Goal: Task Accomplishment & Management: Complete application form

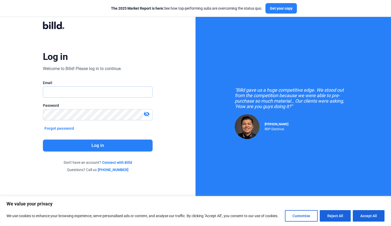
type input "[EMAIL_ADDRESS][DOMAIN_NAME]"
click at [111, 147] on button "Log in" at bounding box center [98, 145] width 110 height 12
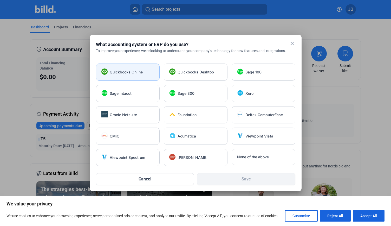
click at [145, 71] on div "Quickbooks Online" at bounding box center [132, 71] width 44 height 5
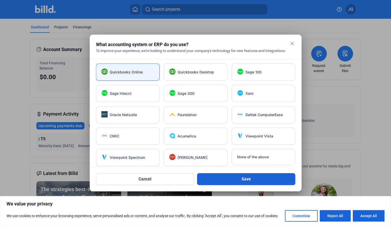
click at [227, 179] on button "Save" at bounding box center [246, 179] width 98 height 12
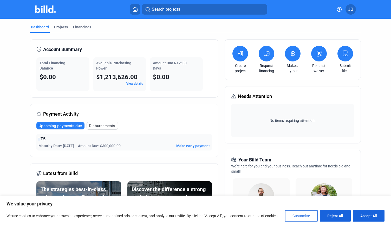
click at [304, 218] on button "Customise" at bounding box center [301, 215] width 33 height 11
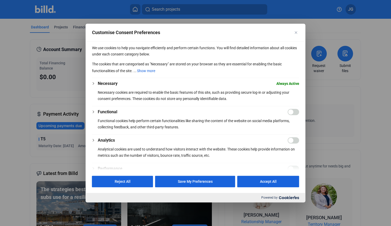
scroll to position [74, 0]
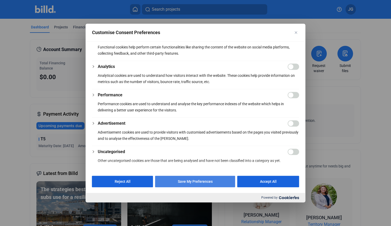
click at [197, 180] on button "Save My Preferences" at bounding box center [195, 180] width 80 height 11
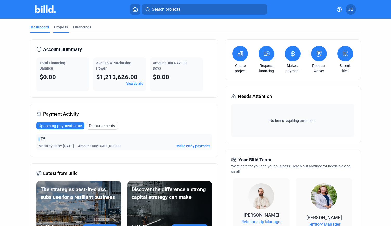
click at [59, 25] on div "Projects" at bounding box center [61, 26] width 14 height 5
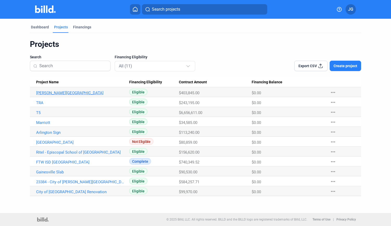
click at [66, 95] on link "[PERSON_NAME][GEOGRAPHIC_DATA]" at bounding box center [80, 92] width 88 height 5
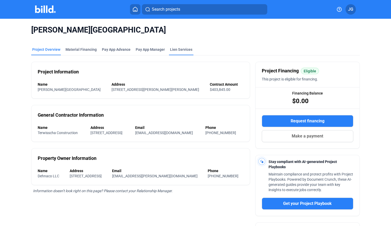
click at [176, 51] on div "Lien Services" at bounding box center [181, 49] width 22 height 5
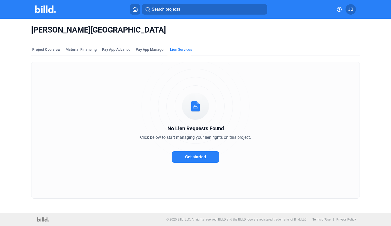
click at [198, 160] on button "Get started" at bounding box center [195, 156] width 47 height 11
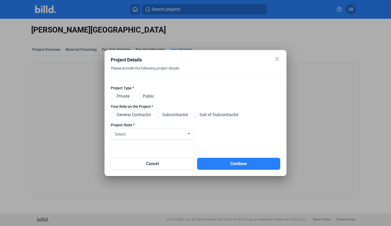
click at [122, 96] on span "Private" at bounding box center [122, 96] width 15 height 6
click at [115, 96] on input "Private" at bounding box center [113, 96] width 4 height 4
radio input "true"
click at [180, 116] on span "Subcontractor" at bounding box center [174, 115] width 28 height 6
click at [160, 116] on input "Subcontractor" at bounding box center [158, 115] width 4 height 4
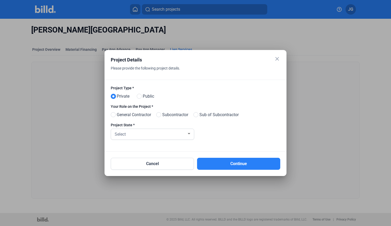
radio input "true"
click at [145, 133] on div "Select" at bounding box center [150, 133] width 73 height 7
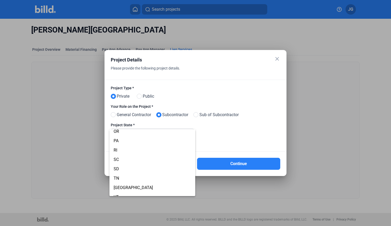
scroll to position [359, 0]
click at [134, 177] on span "[GEOGRAPHIC_DATA]" at bounding box center [153, 177] width 78 height 9
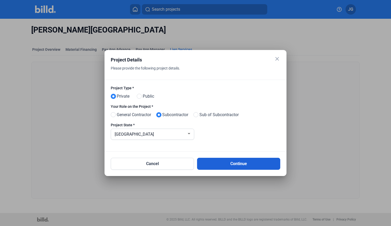
click at [224, 165] on button "Continue" at bounding box center [238, 164] width 83 height 12
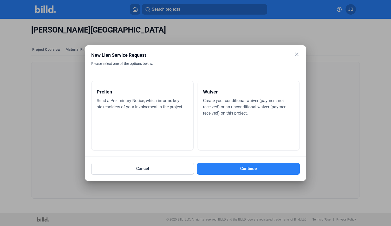
click at [173, 119] on div "Prelien Send a Preliminary Notice, which informs key stakeholders of your invol…" at bounding box center [142, 116] width 102 height 70
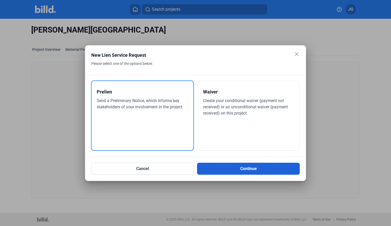
click at [216, 167] on button "Continue" at bounding box center [248, 168] width 103 height 12
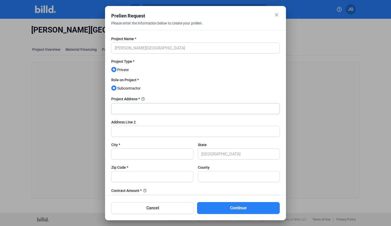
click at [134, 107] on input "text" at bounding box center [196, 108] width 168 height 11
type input "[STREET_ADDRESS][PERSON_NAME]"
click at [126, 154] on input "text" at bounding box center [153, 153] width 82 height 11
drag, startPoint x: 173, startPoint y: 108, endPoint x: 72, endPoint y: 105, distance: 100.9
click at [72, 105] on div "close Prelien Request Please enter the information below to create your prelien…" at bounding box center [195, 113] width 391 height 226
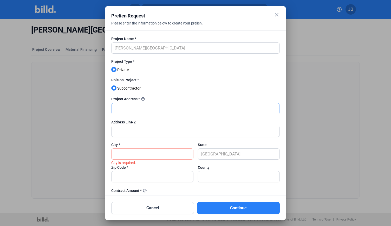
paste input "88672.65"
type input "8"
click at [152, 105] on input "text" at bounding box center [196, 108] width 168 height 11
paste input "[STREET_ADDRESS][PERSON_NAME]"
type input "[STREET_ADDRESS][PERSON_NAME]"
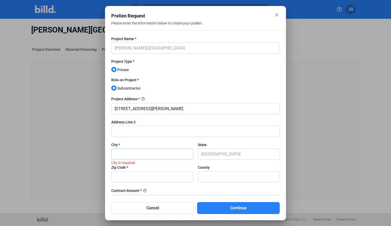
click at [134, 154] on input "text" at bounding box center [153, 153] width 82 height 11
drag, startPoint x: 134, startPoint y: 154, endPoint x: 211, endPoint y: 79, distance: 107.7
click at [211, 79] on form "Project Name * [PERSON_NAME] Animal Hospital Project Type * Private Role on Pro…" at bounding box center [195, 223] width 168 height 374
click at [148, 152] on input "text" at bounding box center [153, 153] width 82 height 11
paste input "[PERSON_NAME]"
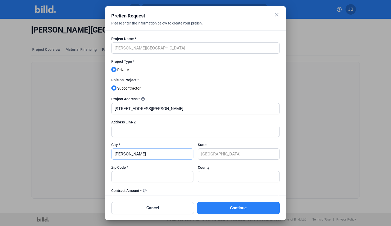
type input "[PERSON_NAME]"
click at [140, 177] on input "text" at bounding box center [153, 176] width 82 height 11
type input "76036"
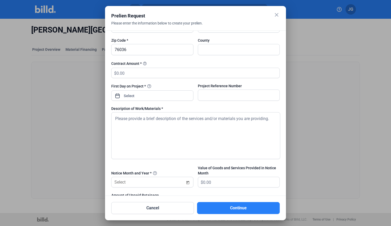
scroll to position [127, 0]
click at [145, 72] on input "text" at bounding box center [197, 73] width 163 height 10
click at [129, 72] on input "text" at bounding box center [197, 73] width 163 height 10
click at [151, 71] on input "text" at bounding box center [197, 73] width 163 height 10
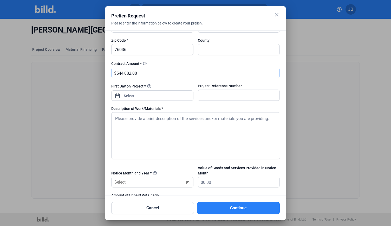
type input "544,882.00"
click at [169, 92] on div "close Prelien Request Please enter the information below to create your prelien…" at bounding box center [195, 113] width 391 height 226
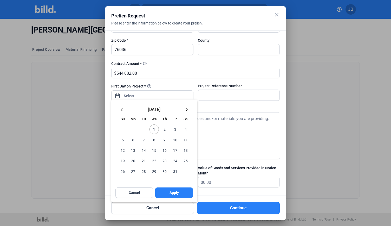
click at [145, 64] on div at bounding box center [195, 113] width 391 height 226
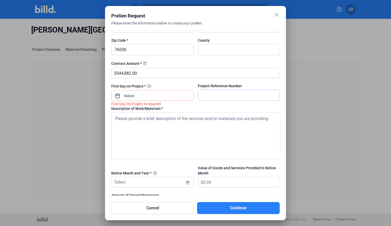
click at [219, 92] on input "text" at bounding box center [239, 95] width 82 height 11
click at [115, 93] on span "Open calendar" at bounding box center [117, 93] width 12 height 12
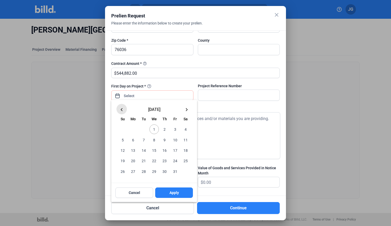
click at [121, 109] on mat-icon "keyboard_arrow_left" at bounding box center [122, 109] width 6 height 6
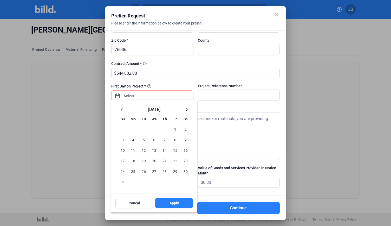
click at [122, 110] on mat-icon "keyboard_arrow_left" at bounding box center [122, 109] width 6 height 6
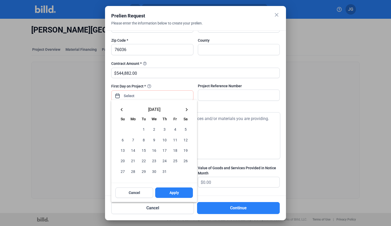
click at [121, 108] on mat-icon "keyboard_arrow_left" at bounding box center [122, 109] width 6 height 6
click at [146, 128] on span "1" at bounding box center [143, 128] width 9 height 9
click at [210, 95] on div at bounding box center [195, 113] width 391 height 226
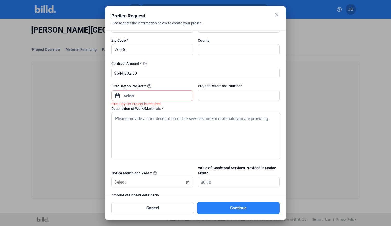
click at [128, 99] on div at bounding box center [156, 95] width 68 height 9
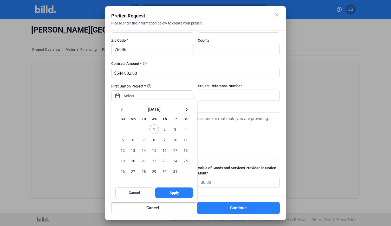
click at [123, 108] on mat-icon "keyboard_arrow_left" at bounding box center [122, 109] width 6 height 6
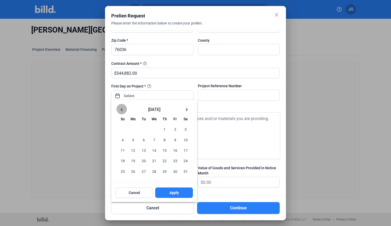
click at [123, 108] on mat-icon "keyboard_arrow_left" at bounding box center [122, 109] width 6 height 6
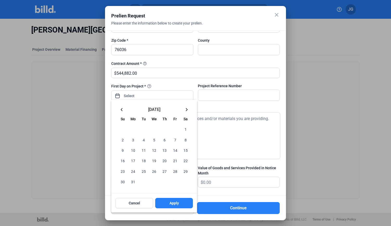
click at [187, 112] on mat-icon "keyboard_arrow_right" at bounding box center [187, 109] width 6 height 6
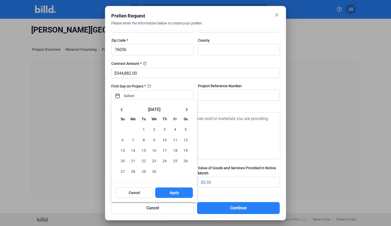
click at [143, 131] on span "1" at bounding box center [143, 128] width 9 height 9
click at [166, 189] on button "Apply" at bounding box center [174, 192] width 38 height 10
type input "[DATE]"
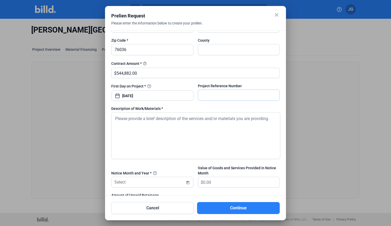
click at [213, 92] on input "text" at bounding box center [239, 95] width 82 height 11
click at [188, 182] on span "Open calendar" at bounding box center [188, 179] width 12 height 12
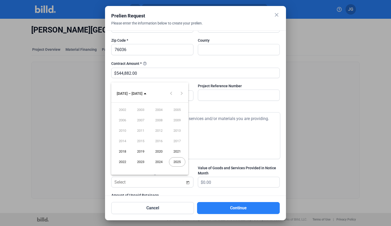
click at [174, 163] on span "2025" at bounding box center [177, 161] width 16 height 9
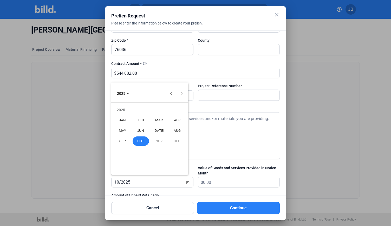
click at [159, 130] on span "[DATE]" at bounding box center [159, 130] width 16 height 9
type input "07/2025"
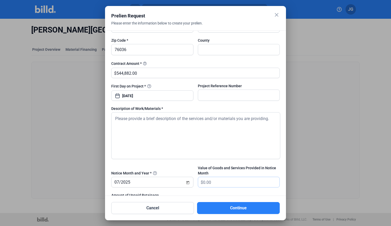
click at [220, 182] on input "text" at bounding box center [241, 182] width 77 height 10
click at [213, 183] on input "text" at bounding box center [241, 182] width 77 height 10
click at [211, 181] on input "text" at bounding box center [241, 182] width 77 height 10
type input "24,192"
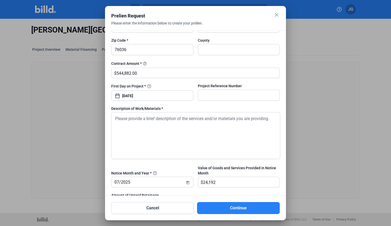
click at [220, 150] on textarea at bounding box center [195, 135] width 169 height 47
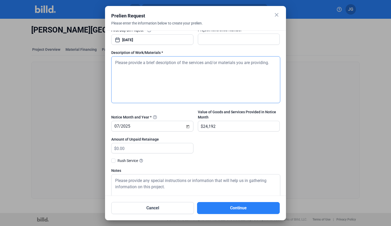
scroll to position [213, 0]
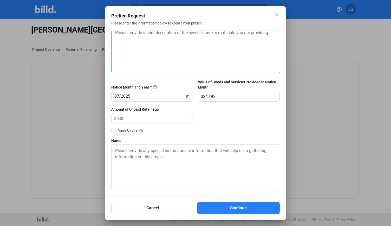
click at [151, 148] on textarea at bounding box center [195, 167] width 169 height 47
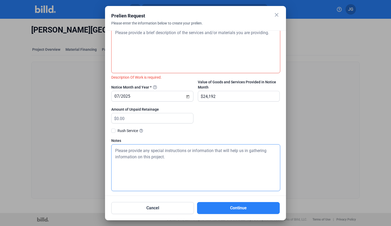
click at [114, 130] on span at bounding box center [113, 130] width 4 height 4
click at [0, 0] on input "Rush Service help_outline" at bounding box center [0, 0] width 0 height 0
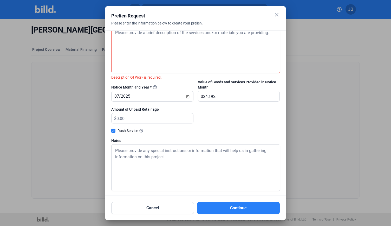
click at [137, 162] on textarea at bounding box center [195, 167] width 169 height 47
drag, startPoint x: 152, startPoint y: 150, endPoint x: 173, endPoint y: 156, distance: 21.3
click at [173, 156] on textarea at bounding box center [195, 167] width 169 height 47
